Goal: Task Accomplishment & Management: Complete application form

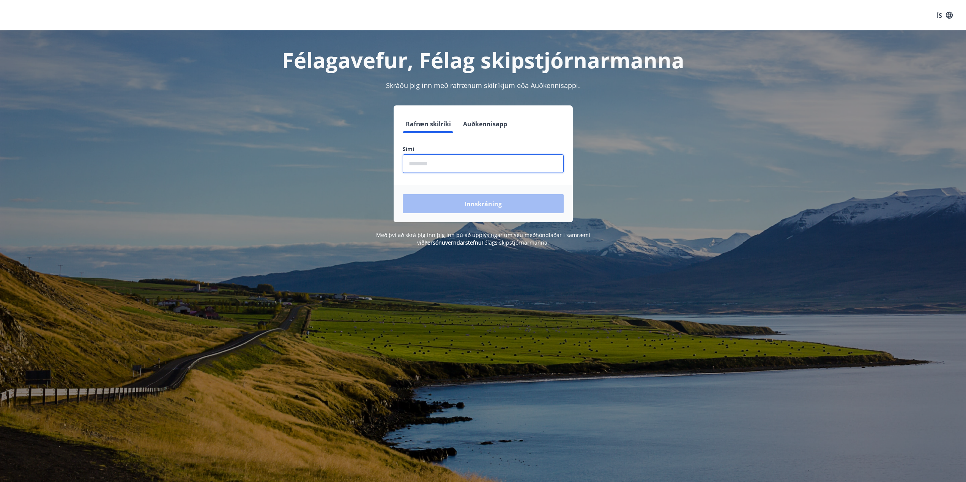
click at [461, 158] on input "phone" at bounding box center [483, 163] width 161 height 19
type input "********"
click at [465, 205] on font "Innskráning" at bounding box center [483, 204] width 37 height 8
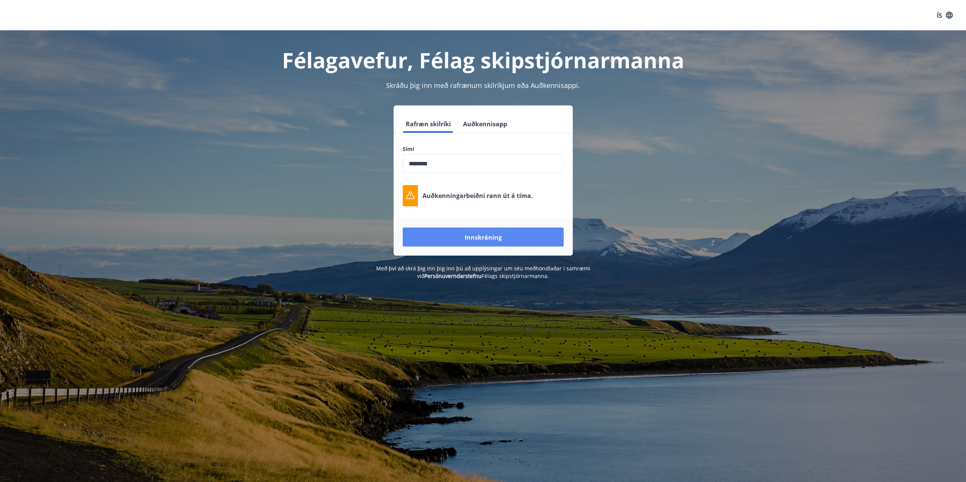
click at [481, 237] on font "Innskráning" at bounding box center [483, 237] width 37 height 8
click at [484, 237] on font "Innskráning" at bounding box center [483, 237] width 37 height 8
click at [481, 239] on font "Innskráning" at bounding box center [483, 237] width 37 height 8
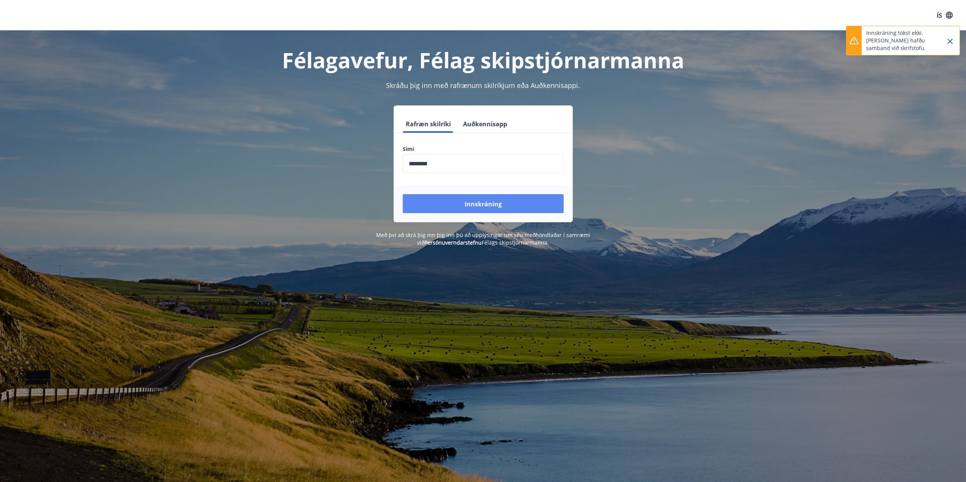
click at [484, 204] on font "Innskráning" at bounding box center [483, 204] width 37 height 8
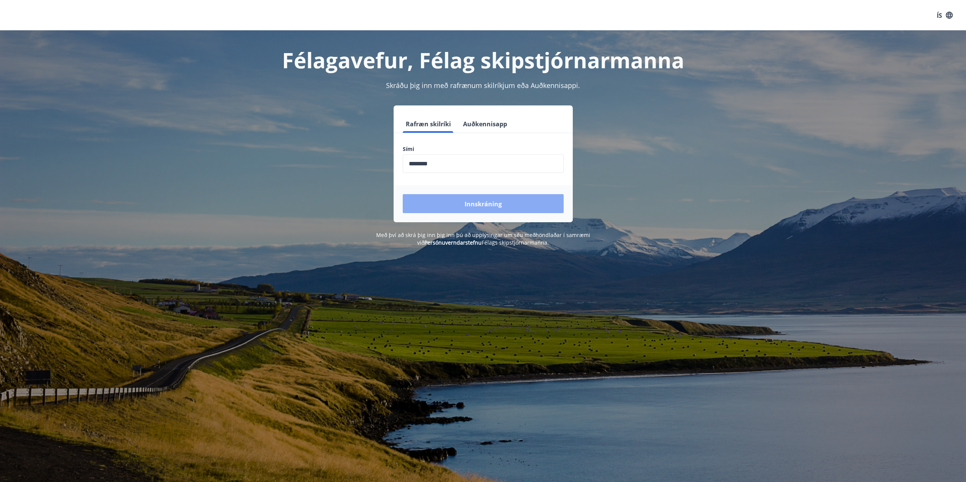
click at [485, 202] on font "Innskráning" at bounding box center [483, 204] width 37 height 8
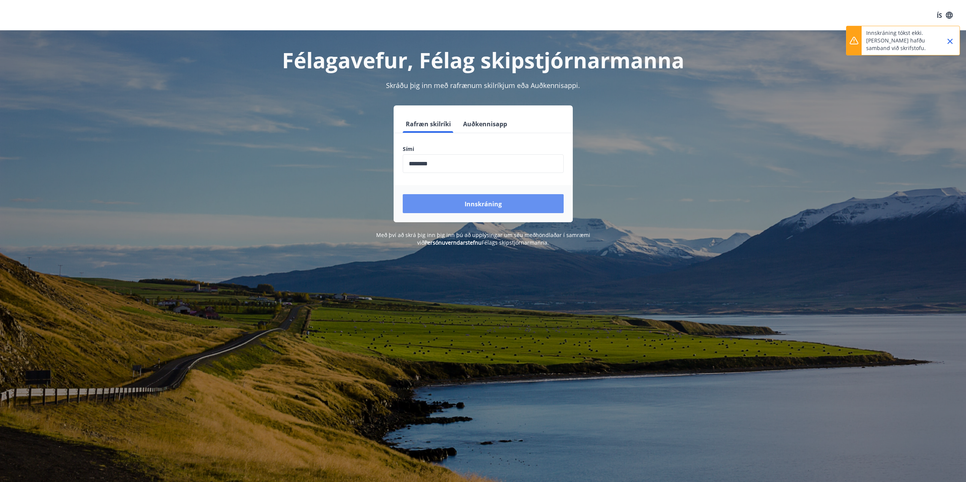
click at [484, 204] on font "Innskráning" at bounding box center [483, 204] width 37 height 8
click at [474, 205] on font "Innskráning" at bounding box center [483, 204] width 37 height 8
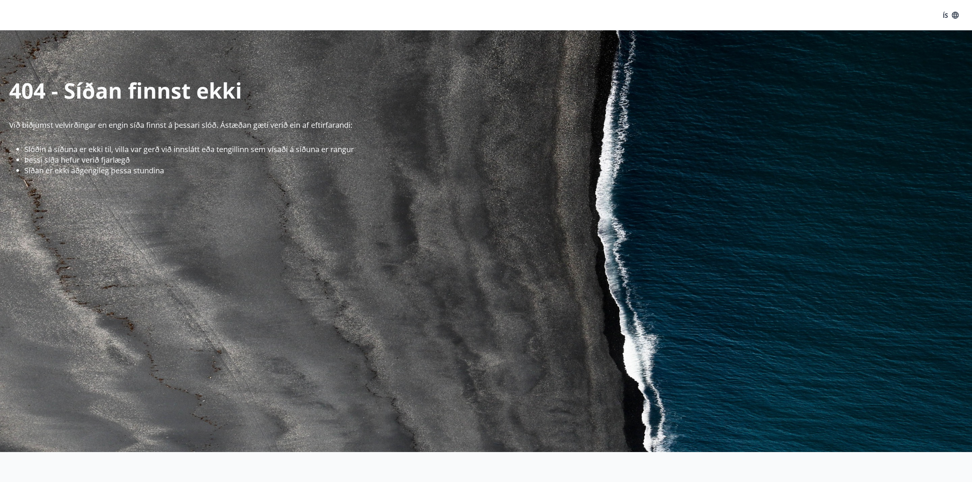
click at [391, 10] on div "ÍS" at bounding box center [486, 15] width 972 height 31
